Goal: Task Accomplishment & Management: Use online tool/utility

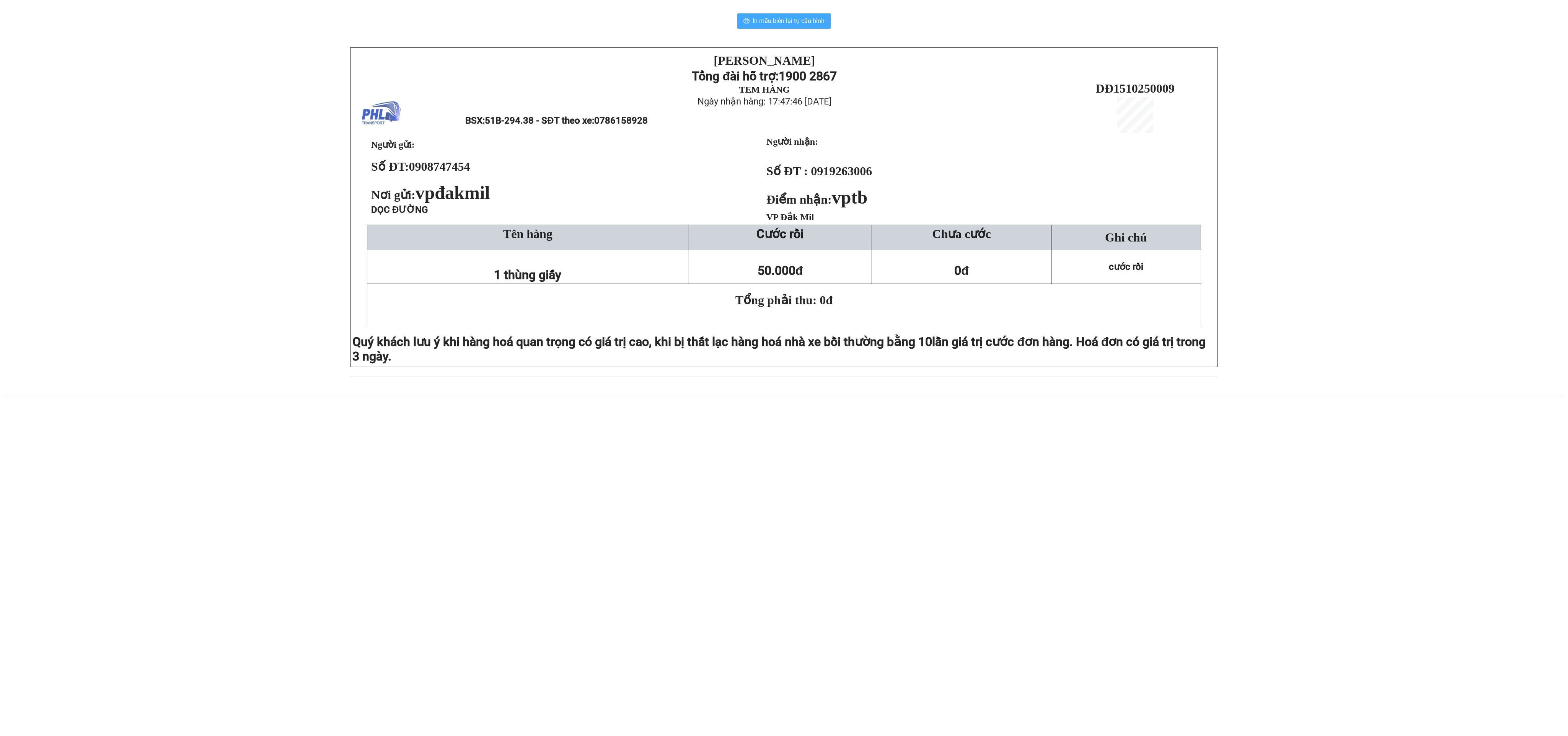
click at [784, 20] on span "In mẫu biên lai tự cấu hình" at bounding box center [788, 20] width 72 height 9
click at [783, 18] on span "In mẫu biên lai tự cấu hình" at bounding box center [788, 20] width 72 height 9
click at [783, 23] on span "In mẫu biên lai tự cấu hình" at bounding box center [788, 20] width 72 height 9
